Goal: Transaction & Acquisition: Book appointment/travel/reservation

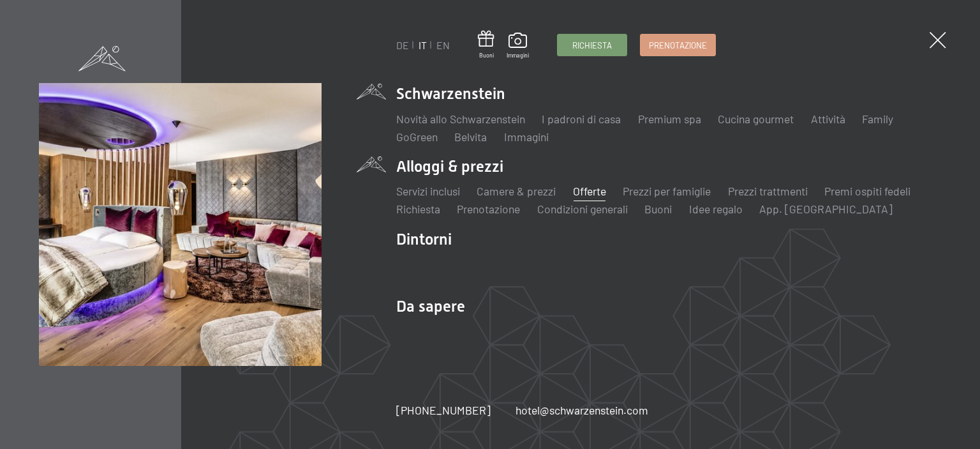
click at [592, 193] on link "Offerte" at bounding box center [589, 191] width 33 height 14
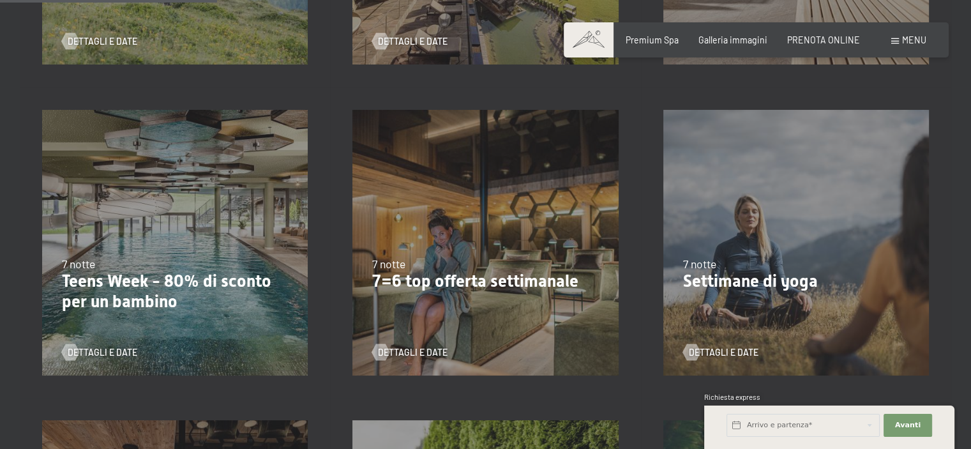
scroll to position [582, 0]
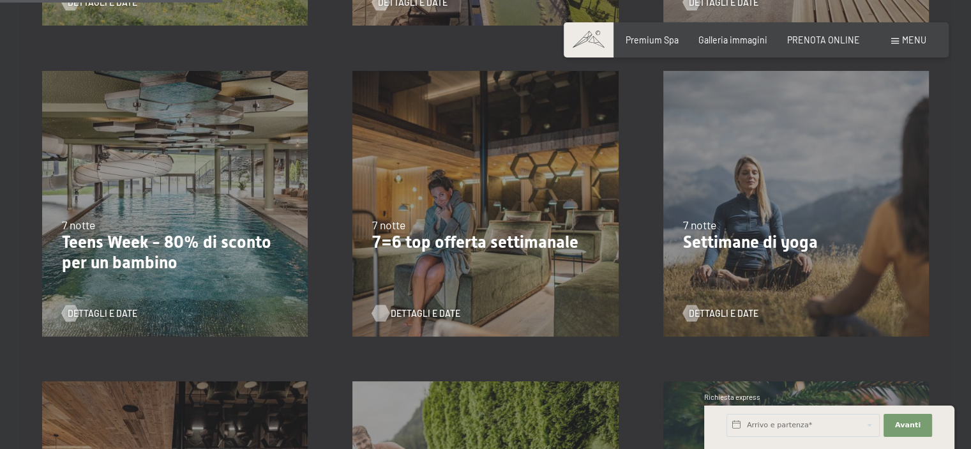
click at [384, 313] on div at bounding box center [381, 312] width 10 height 17
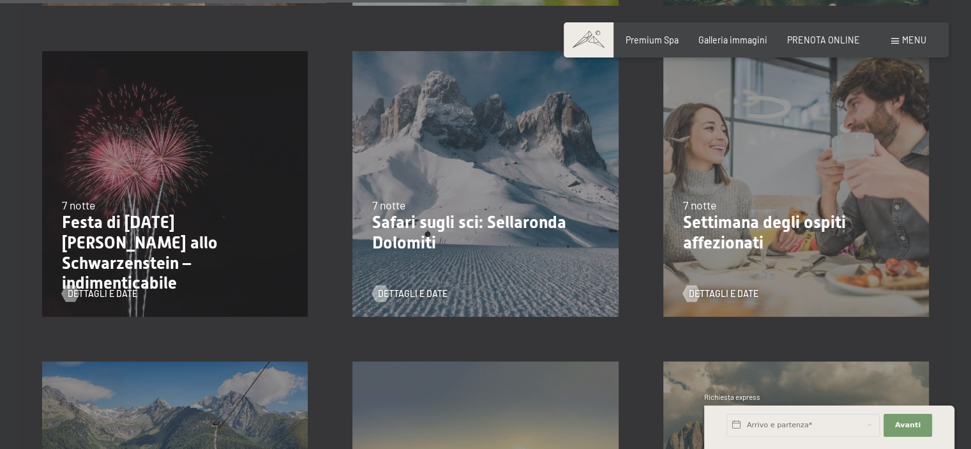
scroll to position [1226, 0]
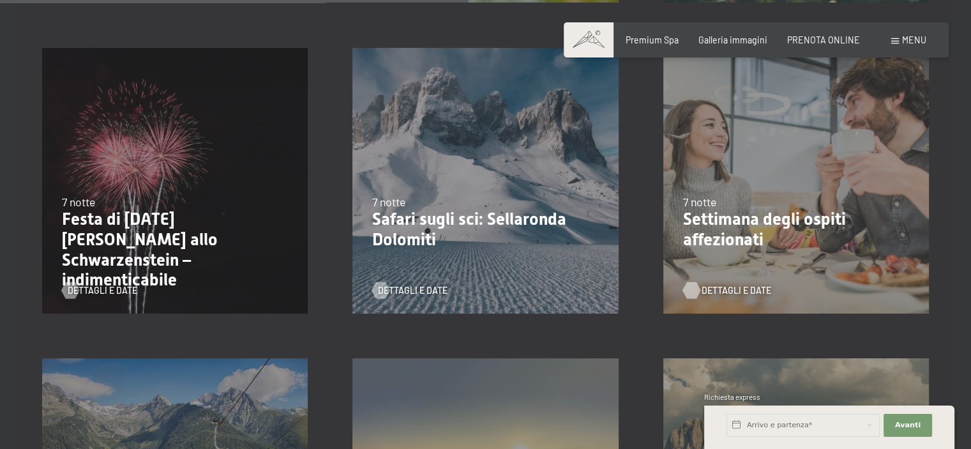
click at [690, 290] on div at bounding box center [691, 289] width 10 height 17
